Goal: Navigation & Orientation: Find specific page/section

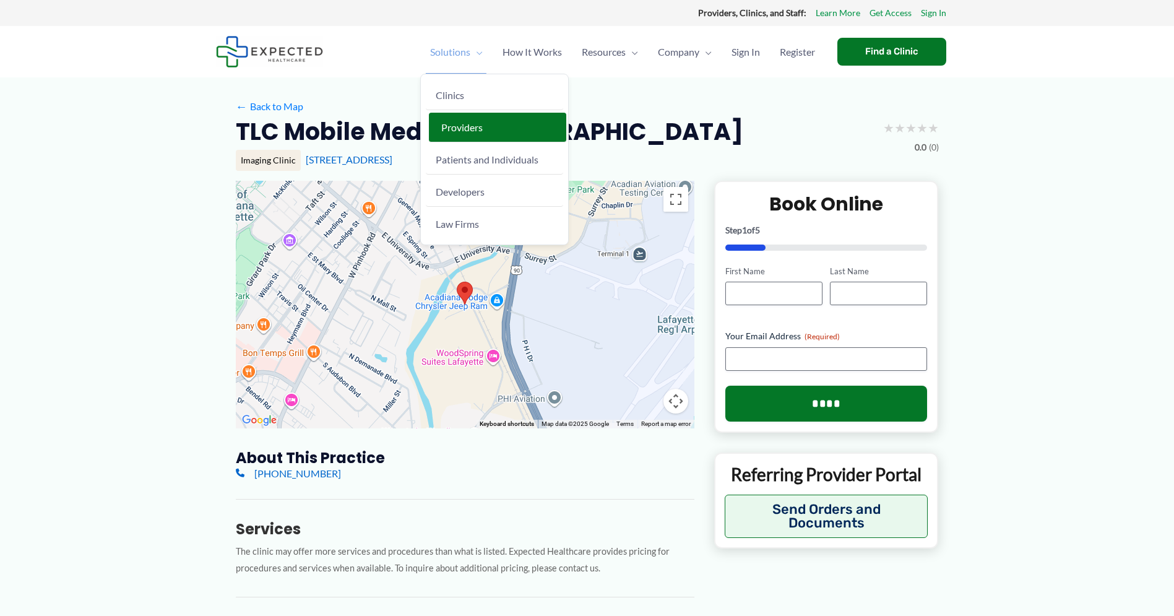
click at [457, 127] on span "Providers" at bounding box center [461, 127] width 41 height 12
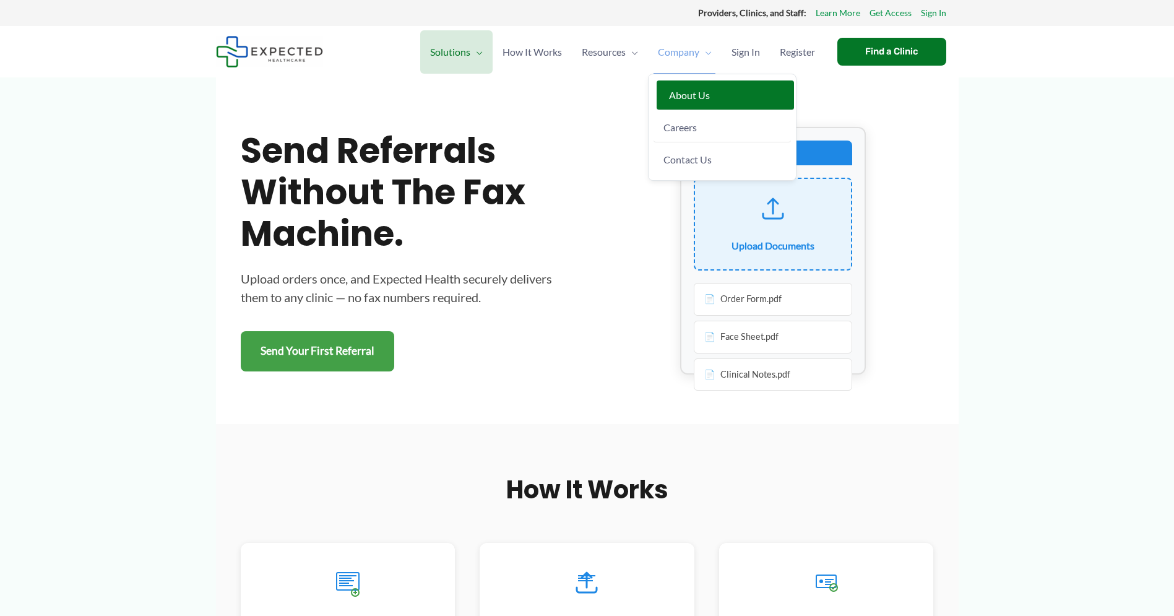
click at [682, 94] on span "About Us" at bounding box center [689, 95] width 41 height 12
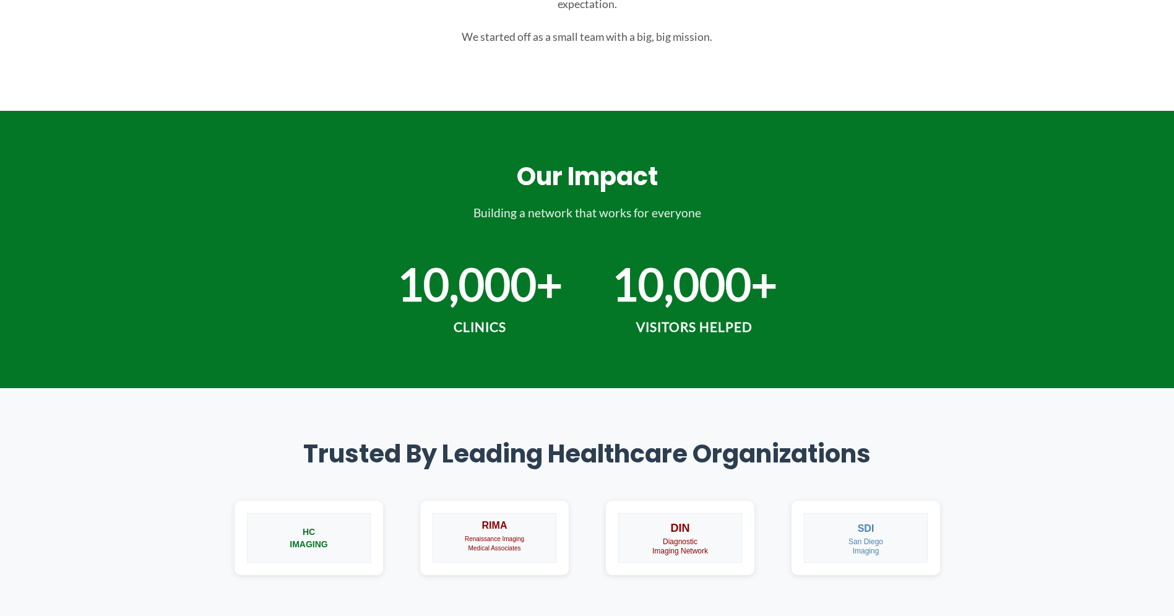
scroll to position [238, 0]
